Goal: Navigation & Orientation: Understand site structure

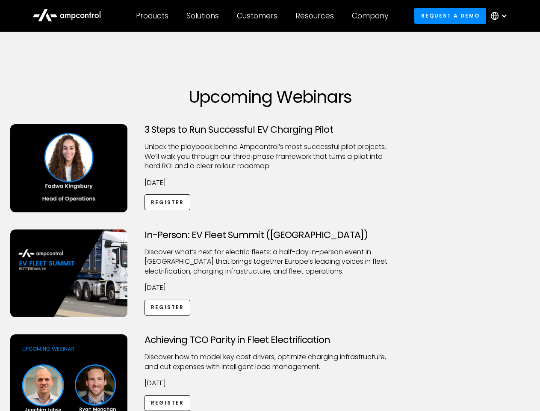
click at [263, 16] on div "Customers" at bounding box center [257, 15] width 41 height 9
click at [152, 16] on div "Products" at bounding box center [152, 15] width 33 height 9
click at [203, 16] on div "Solutions" at bounding box center [203, 15] width 33 height 9
click at [259, 16] on div "Customers" at bounding box center [257, 15] width 41 height 9
click at [317, 16] on div "Resources" at bounding box center [315, 15] width 39 height 9
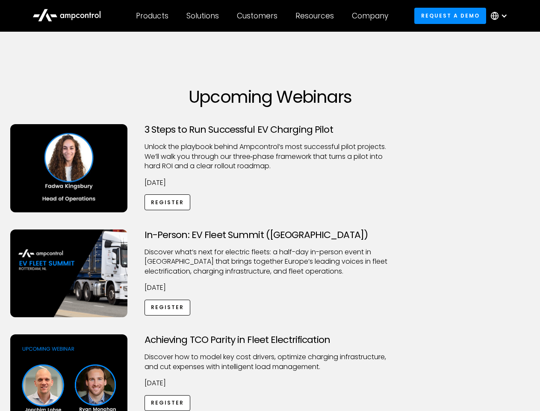
click at [373, 16] on div "Company" at bounding box center [370, 15] width 36 height 9
click at [502, 16] on div at bounding box center [504, 15] width 7 height 7
